Goal: Information Seeking & Learning: Find specific page/section

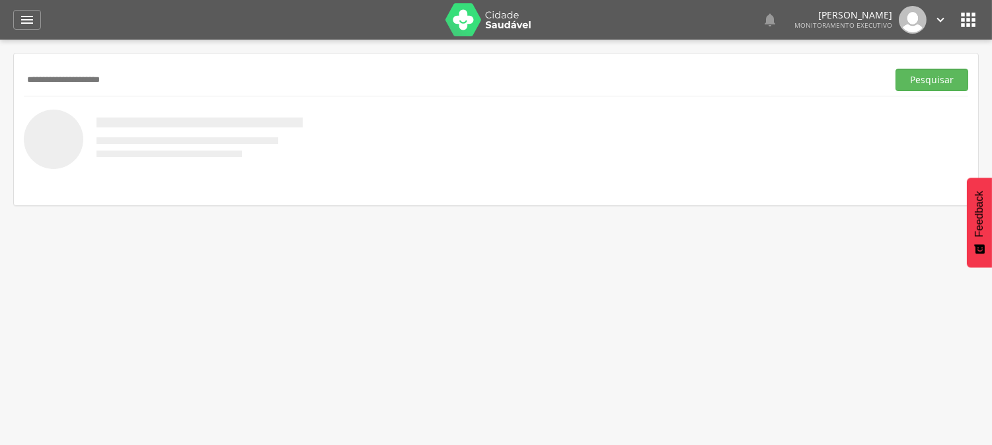
click at [895, 69] on button "Pesquisar" at bounding box center [931, 80] width 73 height 22
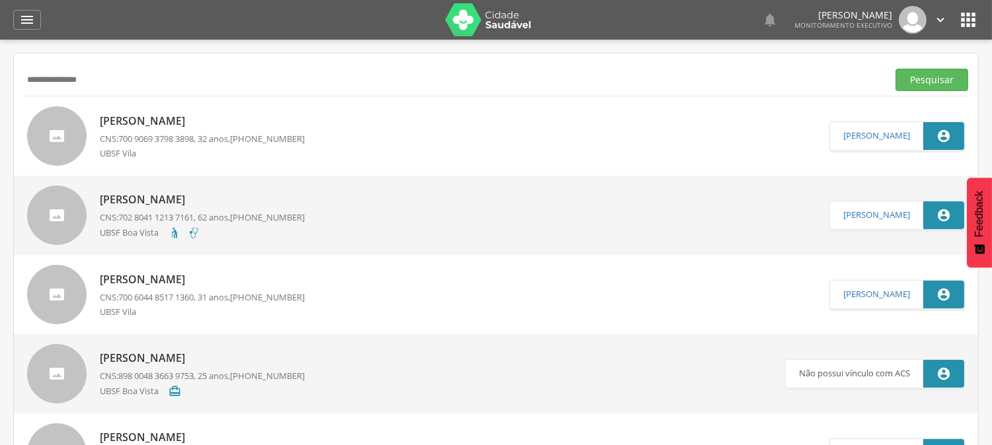
type input "**********"
click at [895, 69] on button "Pesquisar" at bounding box center [931, 80] width 73 height 22
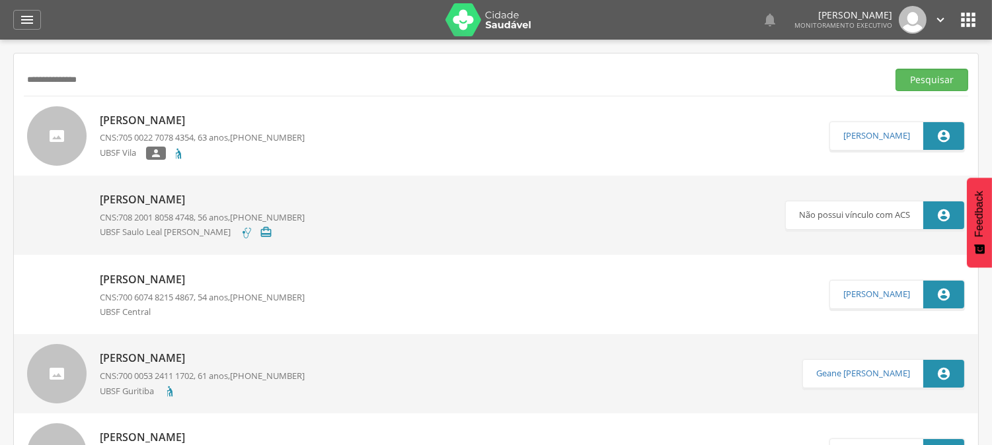
click at [147, 117] on p "[PERSON_NAME]" at bounding box center [202, 120] width 205 height 15
type input "**********"
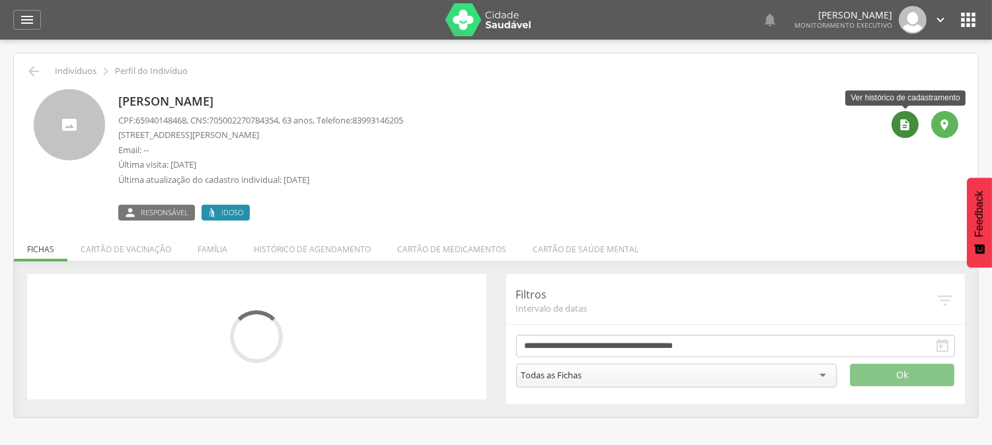
click at [899, 124] on icon "" at bounding box center [904, 124] width 13 height 13
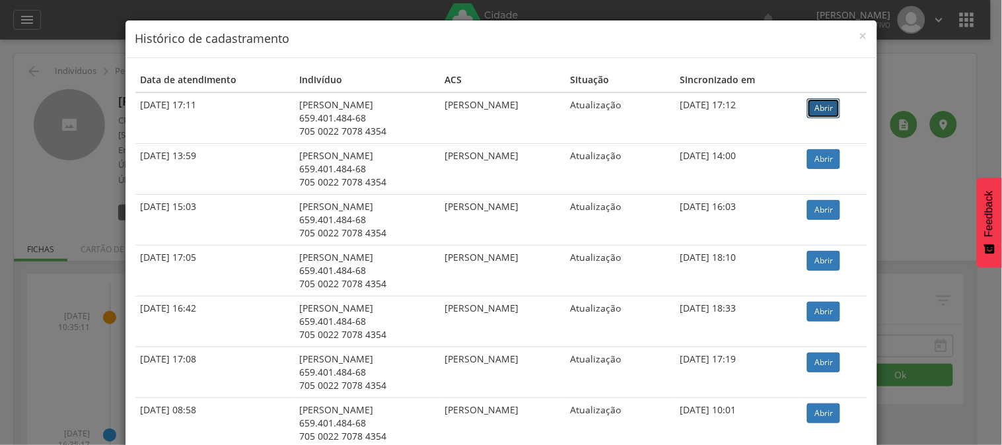
click at [824, 109] on link "Abrir" at bounding box center [823, 108] width 33 height 20
click at [859, 38] on span "×" at bounding box center [863, 35] width 8 height 18
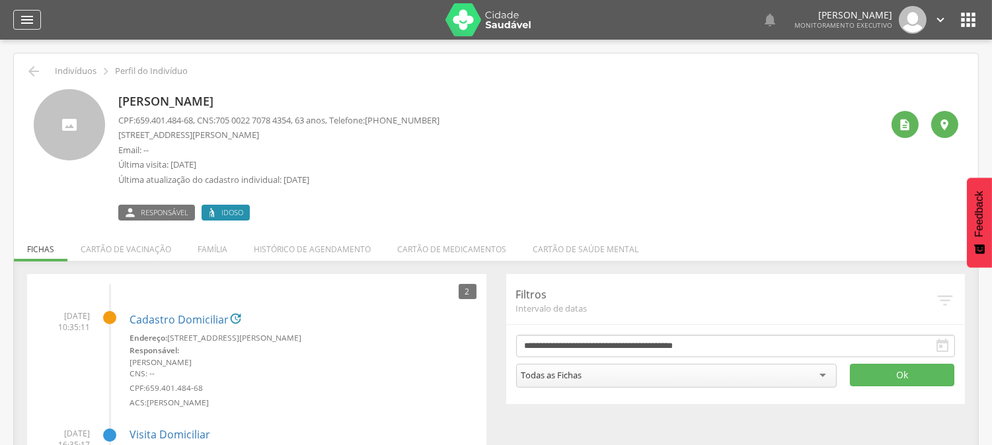
click at [25, 21] on icon "" at bounding box center [27, 20] width 16 height 16
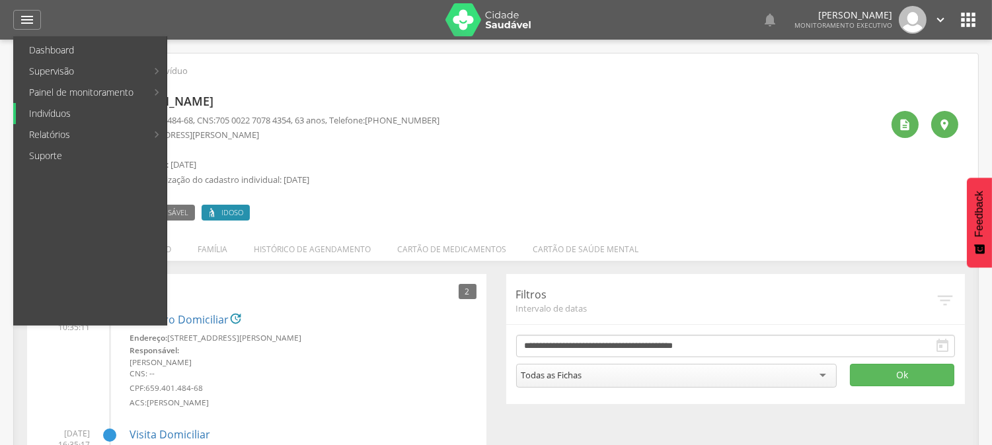
click at [63, 118] on link "Indivíduos" at bounding box center [91, 113] width 151 height 21
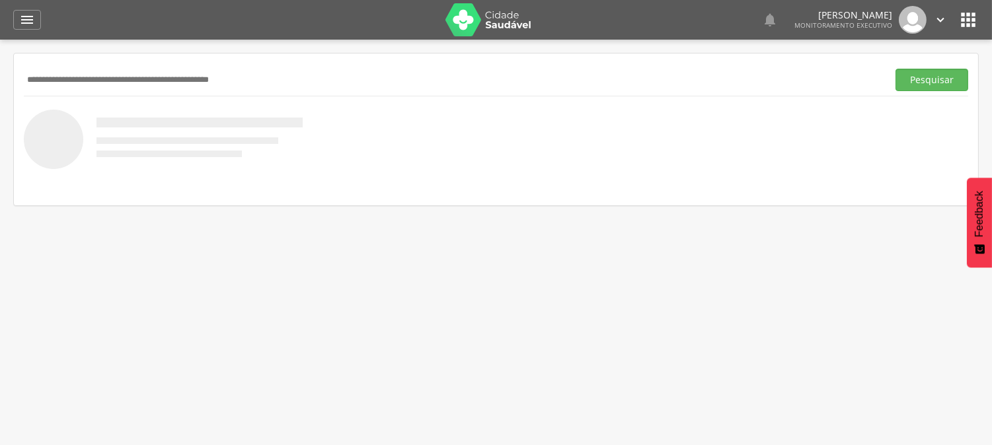
click at [101, 75] on input "text" at bounding box center [453, 80] width 858 height 22
type input "**********"
click at [895, 69] on button "Pesquisar" at bounding box center [931, 80] width 73 height 22
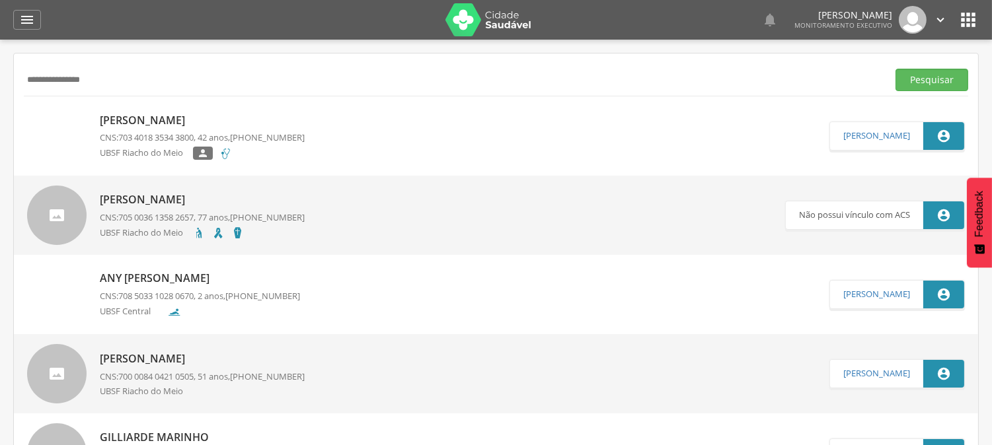
click at [249, 115] on p "[PERSON_NAME]" at bounding box center [202, 120] width 205 height 15
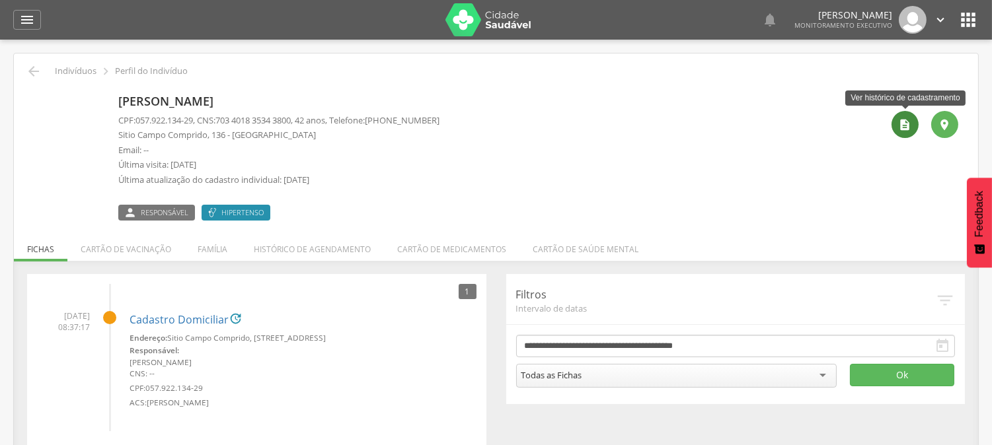
click at [907, 126] on icon "" at bounding box center [904, 124] width 13 height 13
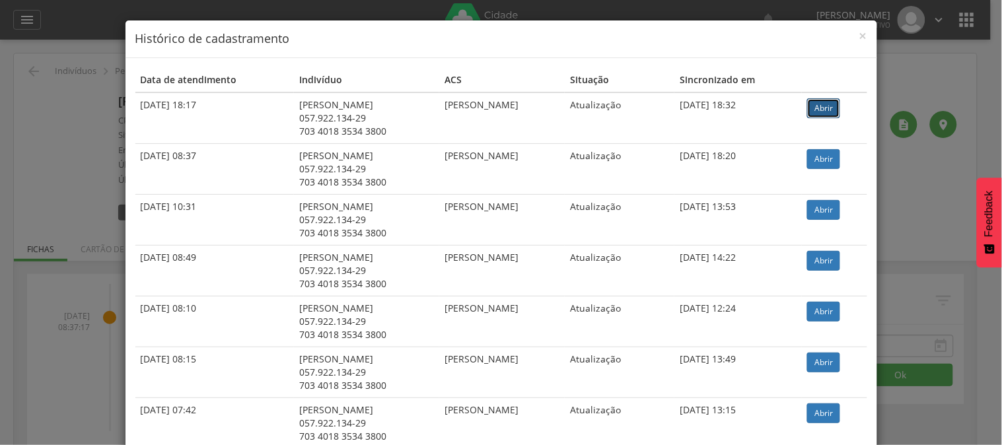
click at [832, 108] on link "Abrir" at bounding box center [823, 108] width 33 height 20
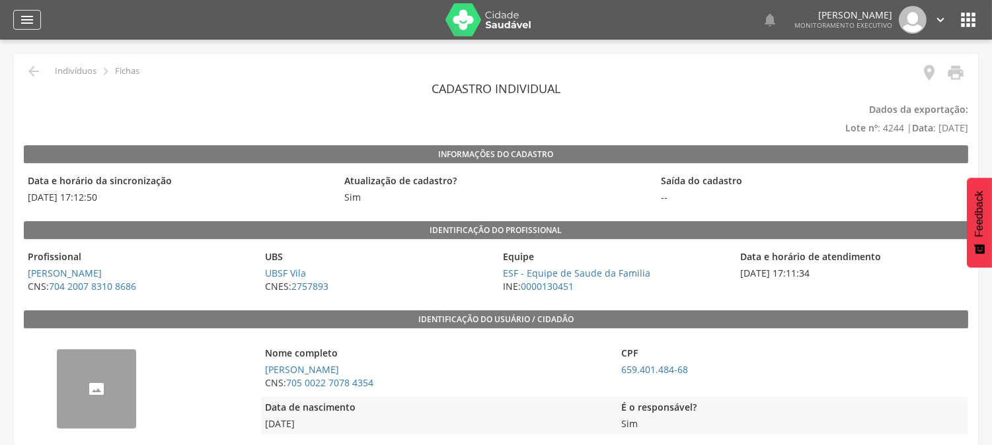
click at [23, 20] on icon "" at bounding box center [27, 20] width 16 height 16
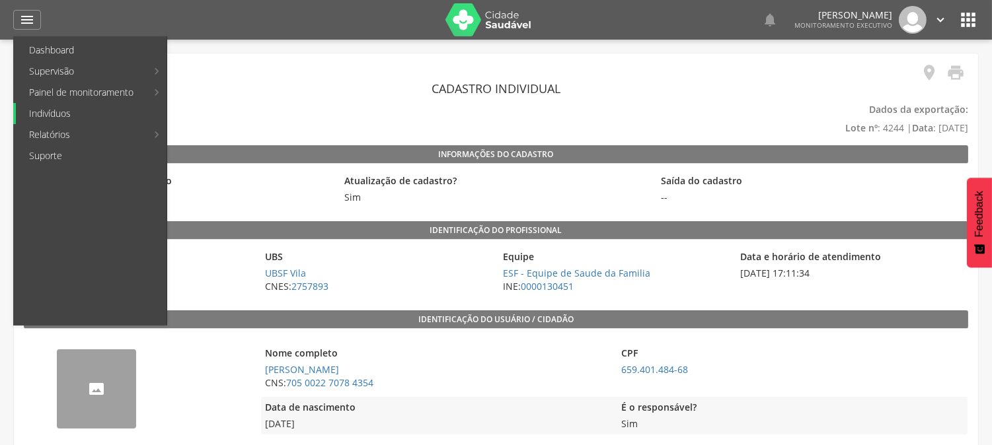
click at [53, 104] on link "Indivíduos" at bounding box center [91, 113] width 151 height 21
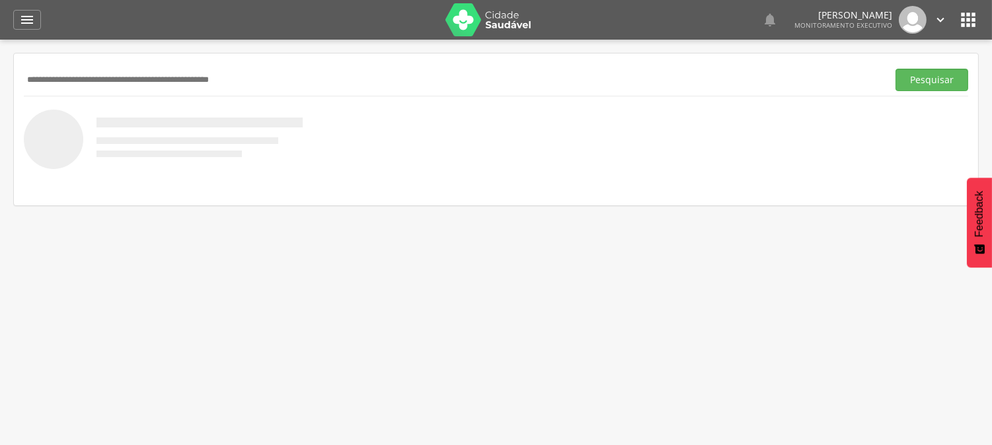
click at [101, 89] on input "text" at bounding box center [453, 80] width 858 height 22
click at [895, 69] on button "Pesquisar" at bounding box center [931, 80] width 73 height 22
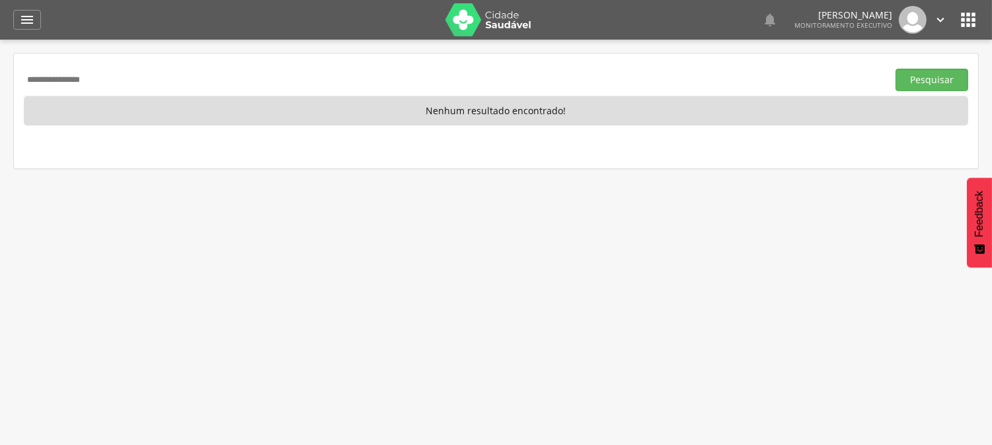
type input "**********"
click at [895, 69] on button "Pesquisar" at bounding box center [931, 80] width 73 height 22
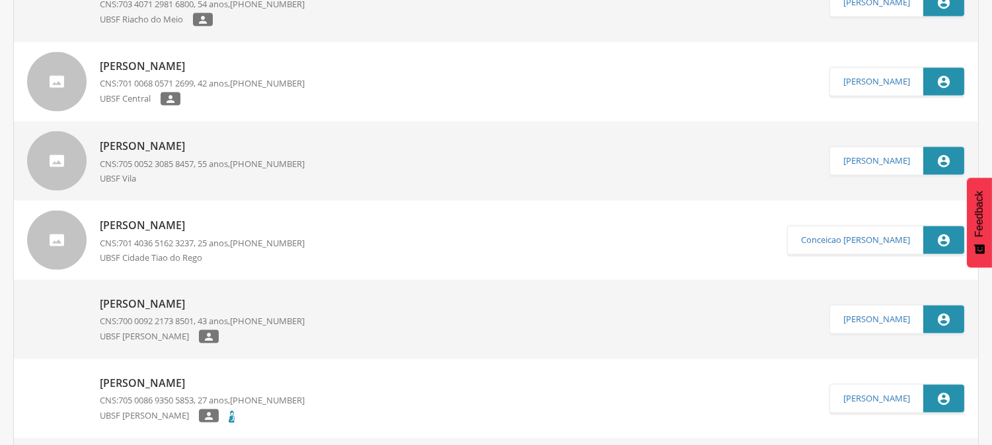
scroll to position [3674, 0]
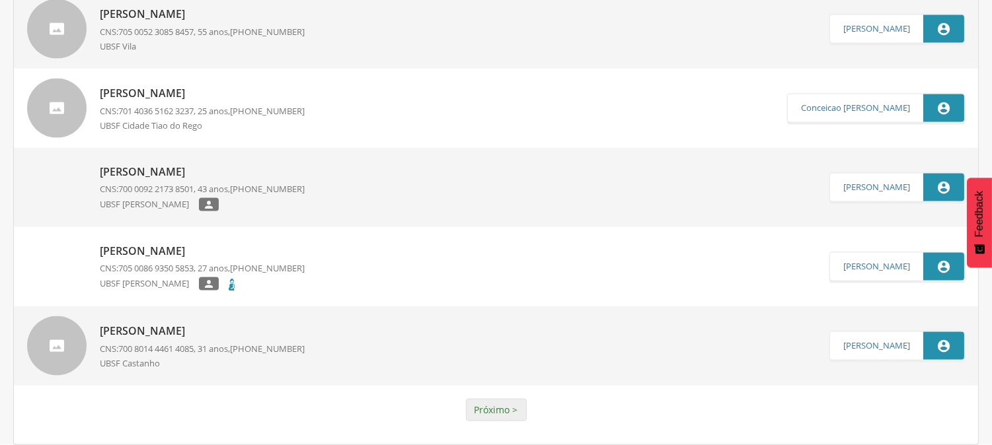
click at [499, 405] on link "Próximo >" at bounding box center [496, 410] width 61 height 22
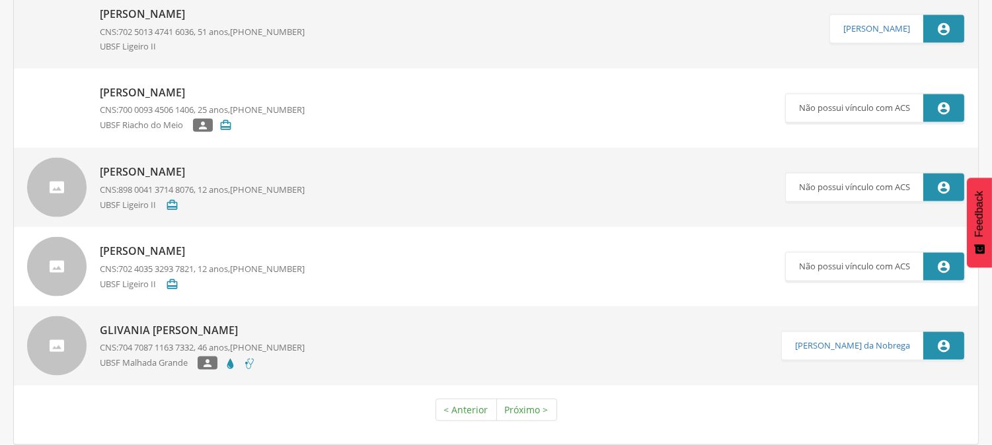
click at [57, 44] on div at bounding box center [56, 28] width 59 height 59
type input "**********"
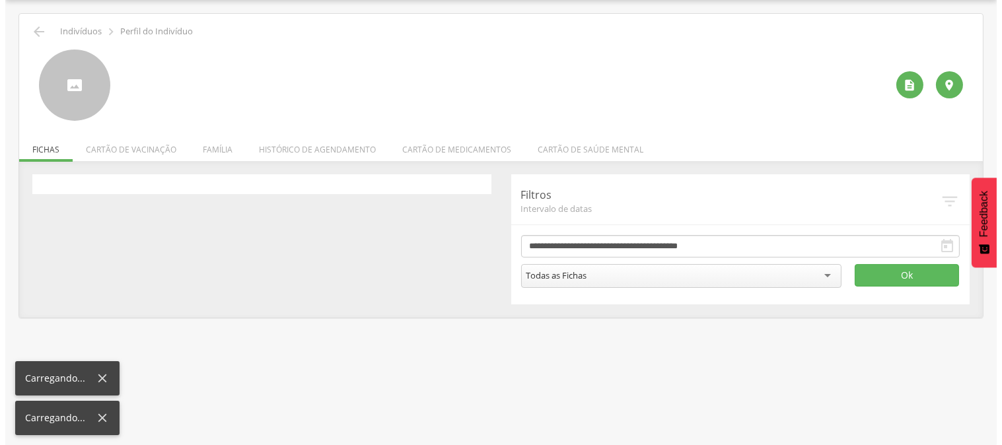
scroll to position [40, 0]
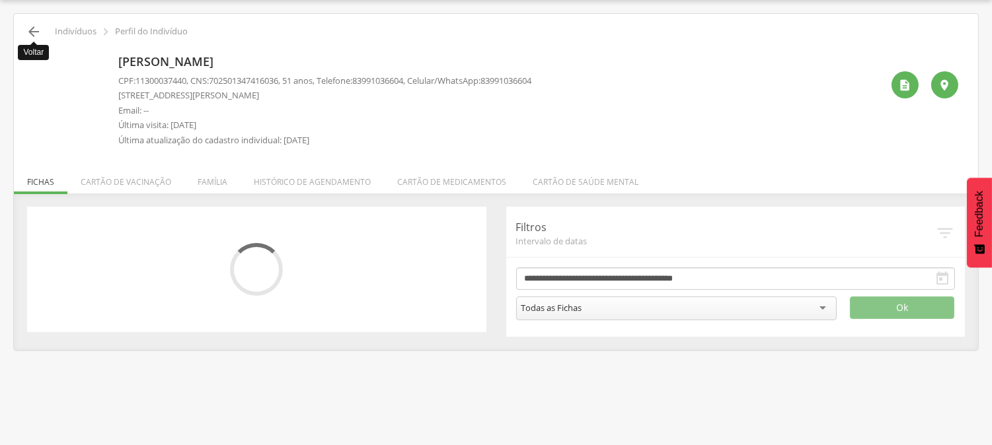
click at [31, 34] on icon "" at bounding box center [34, 32] width 16 height 16
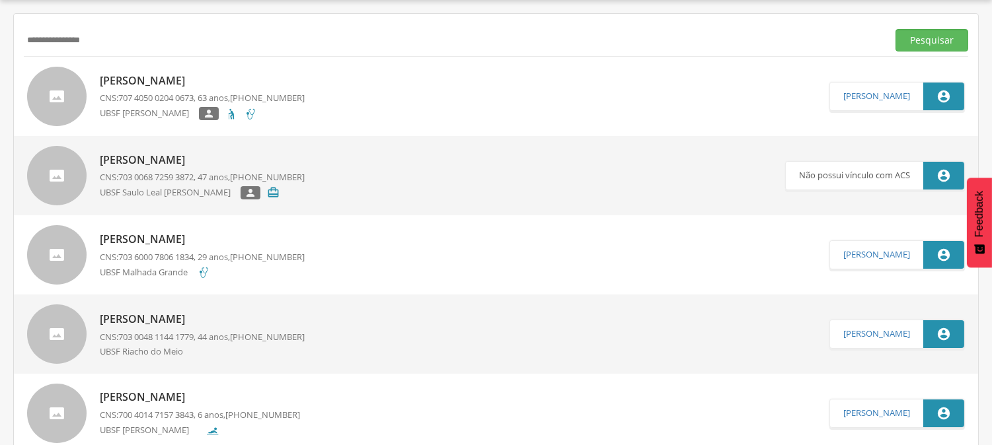
drag, startPoint x: 116, startPoint y: 43, endPoint x: 51, endPoint y: 55, distance: 65.8
click at [51, 55] on div "**********" at bounding box center [496, 40] width 944 height 32
type input "**********"
click at [895, 29] on button "Pesquisar" at bounding box center [931, 40] width 73 height 22
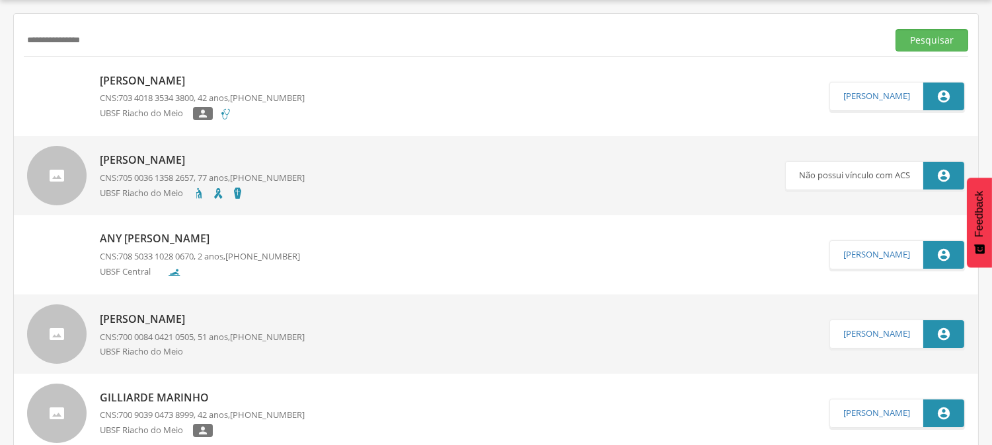
click at [895, 29] on button "Pesquisar" at bounding box center [931, 40] width 73 height 22
click at [133, 81] on p "[PERSON_NAME]" at bounding box center [202, 80] width 205 height 15
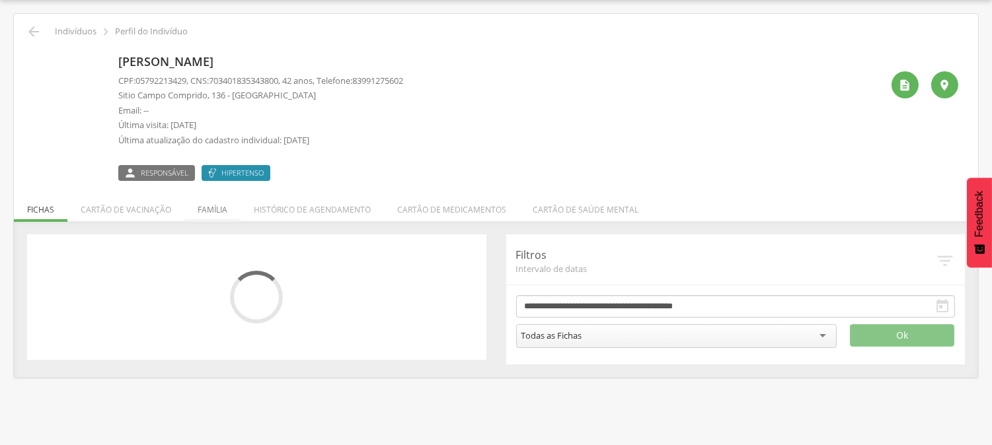
click at [216, 206] on li "Família" at bounding box center [212, 206] width 56 height 31
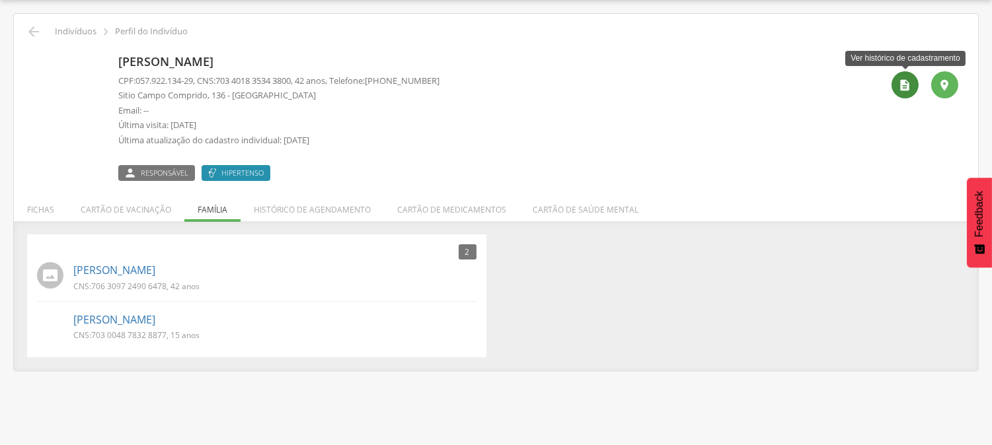
click at [896, 86] on div "" at bounding box center [904, 84] width 27 height 27
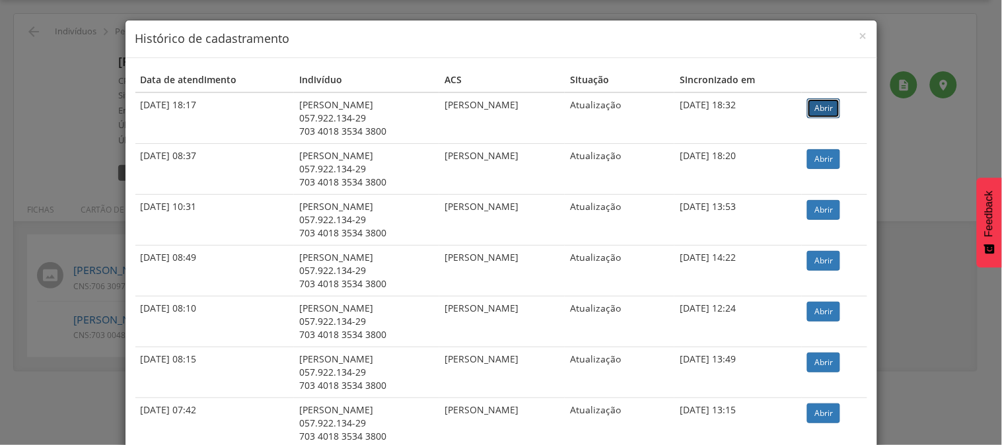
click at [840, 101] on link "Abrir" at bounding box center [823, 108] width 33 height 20
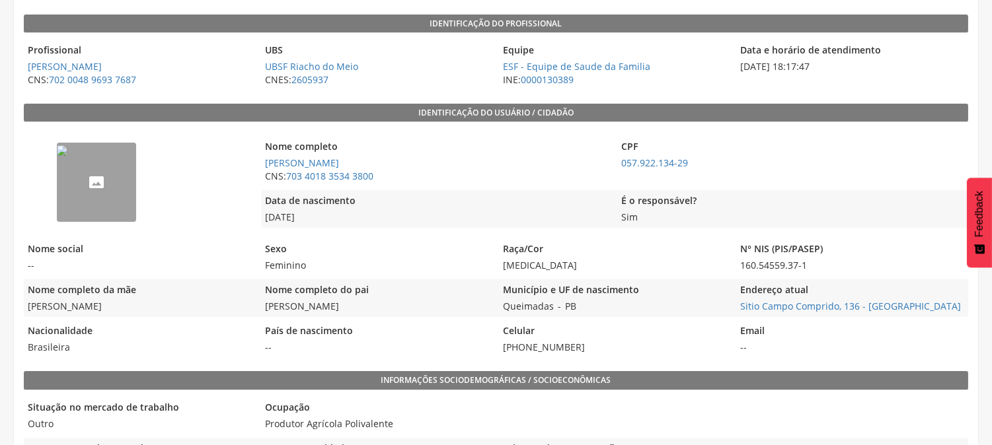
scroll to position [220, 0]
